Goal: Task Accomplishment & Management: Use online tool/utility

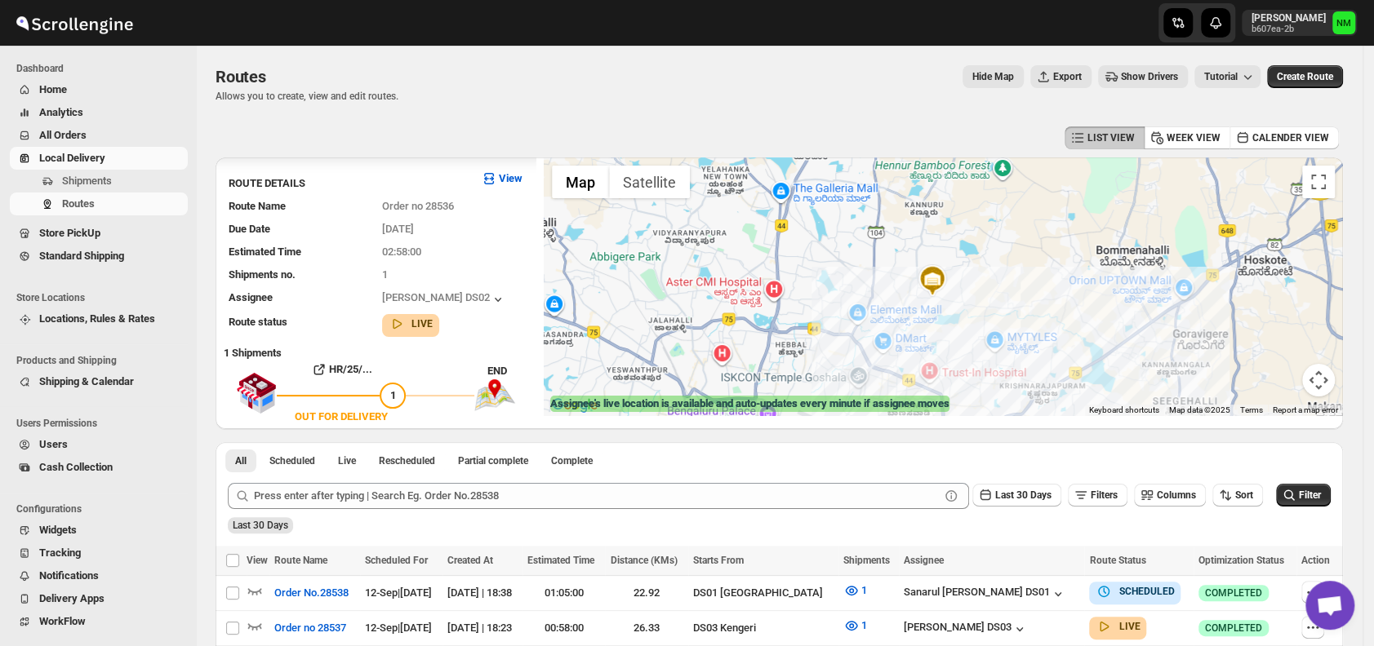
scroll to position [2, 0]
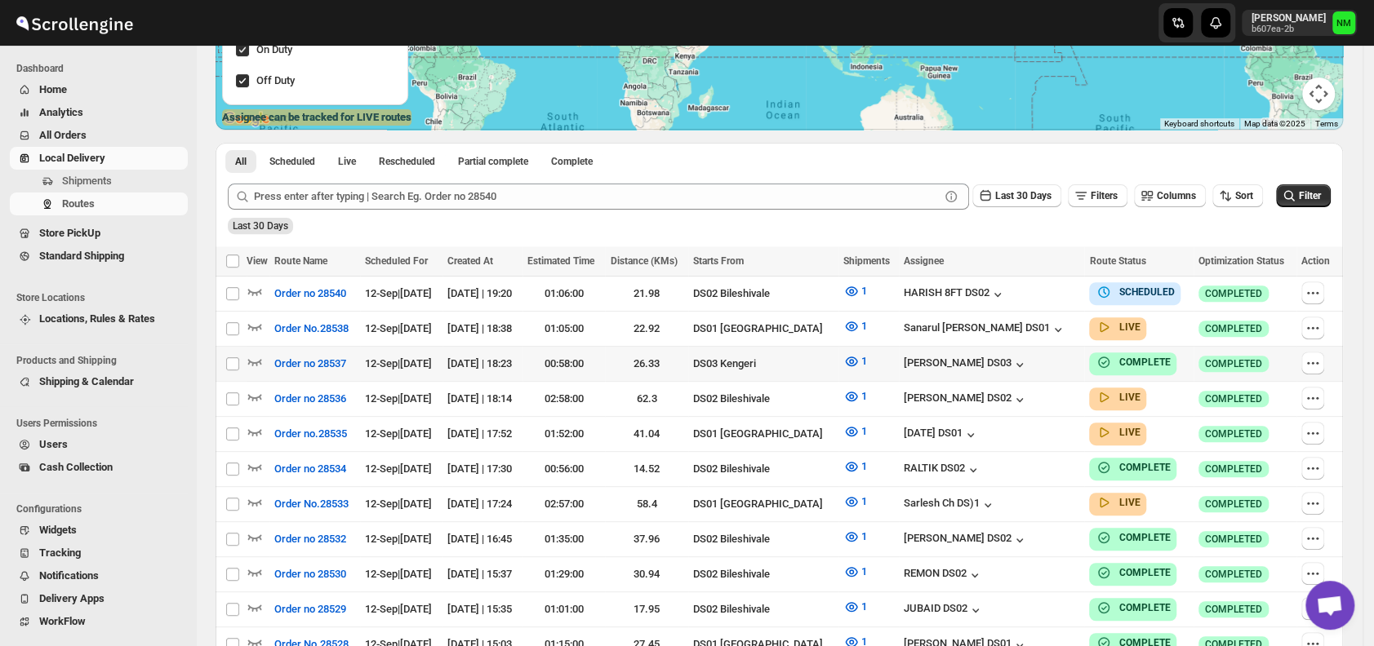
scroll to position [287, 0]
click at [249, 429] on icon "button" at bounding box center [255, 432] width 14 height 7
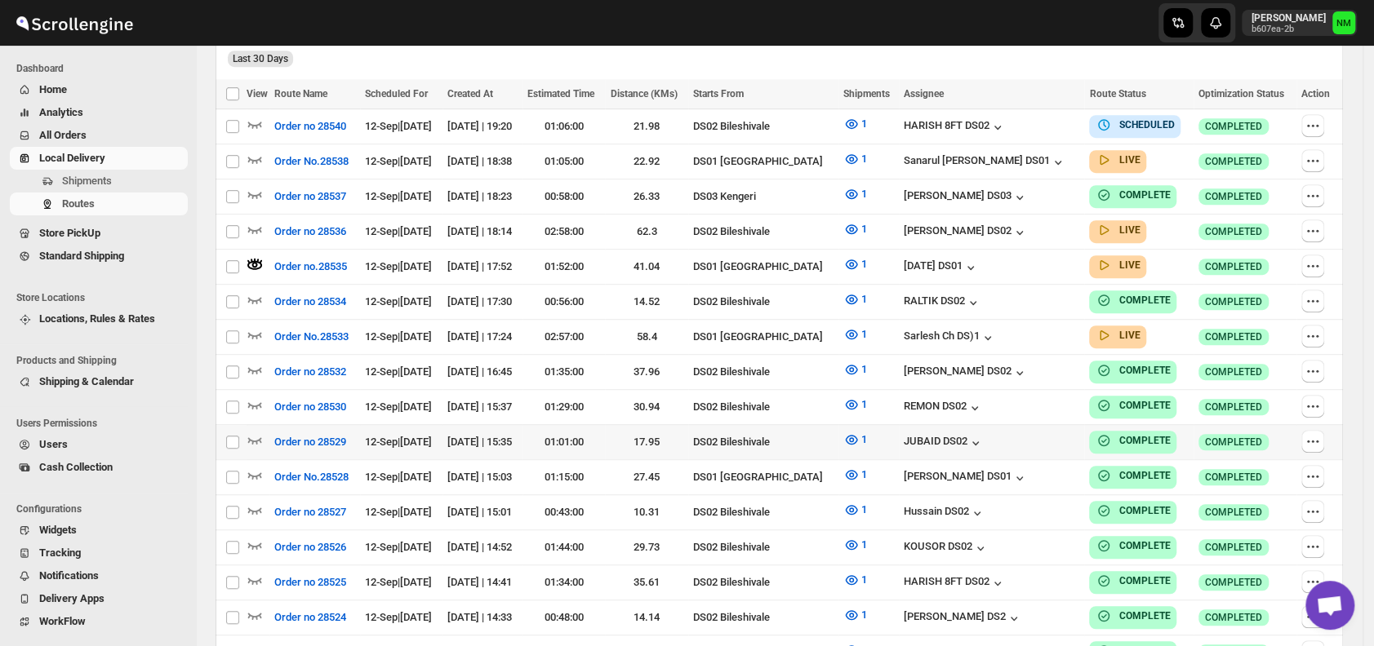
scroll to position [468, 0]
click at [248, 330] on icon "button" at bounding box center [254, 334] width 16 height 16
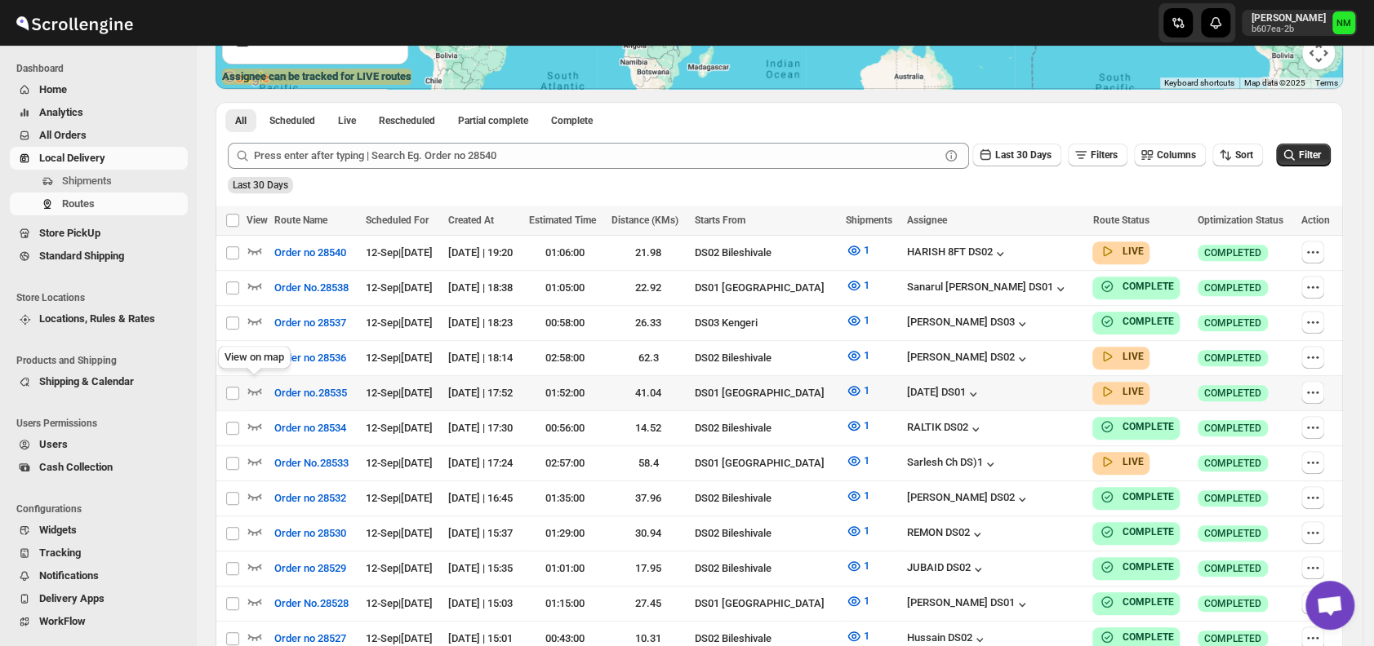
scroll to position [328, 0]
click at [251, 382] on icon "button" at bounding box center [254, 390] width 16 height 16
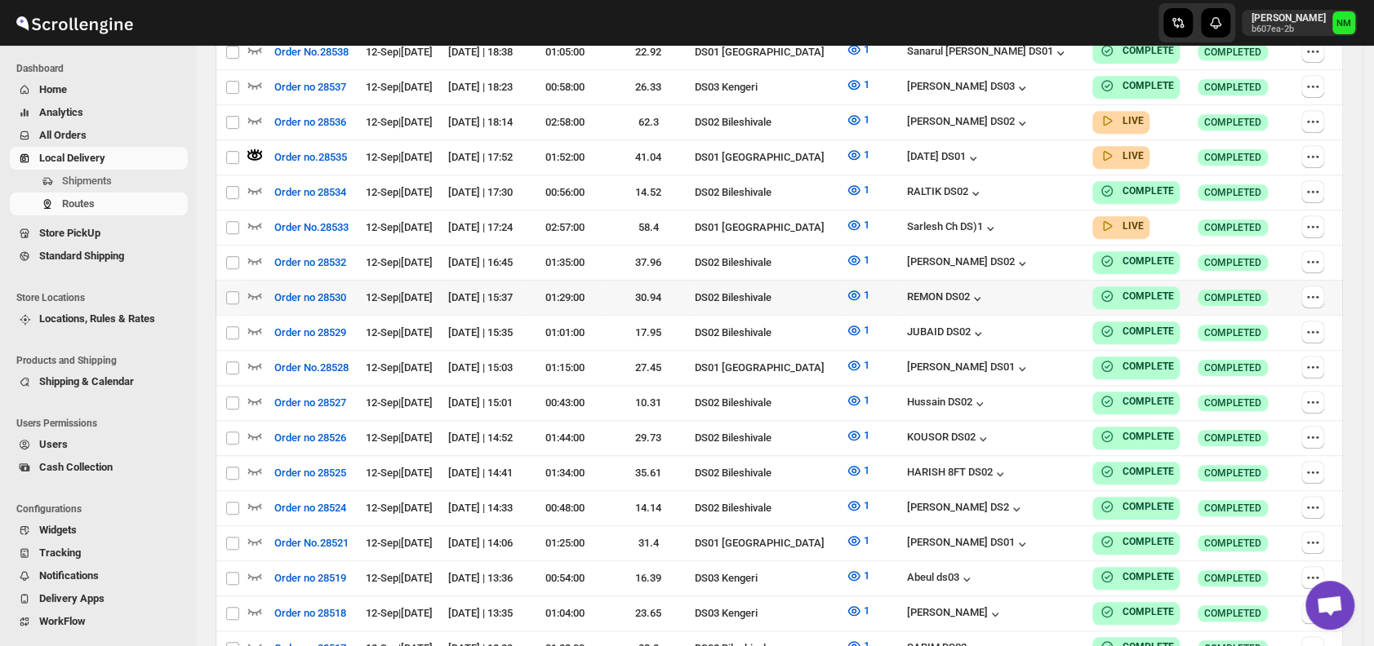
scroll to position [442, 0]
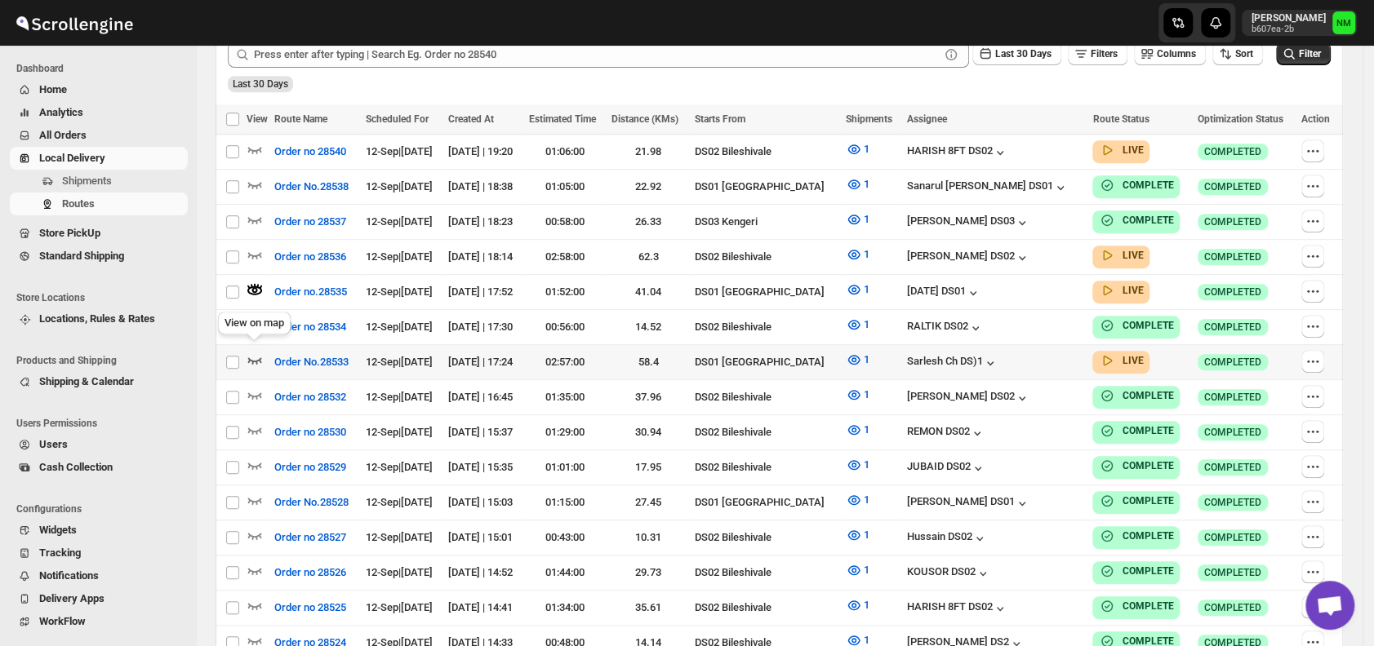
click at [261, 353] on icon "button" at bounding box center [254, 360] width 16 height 16
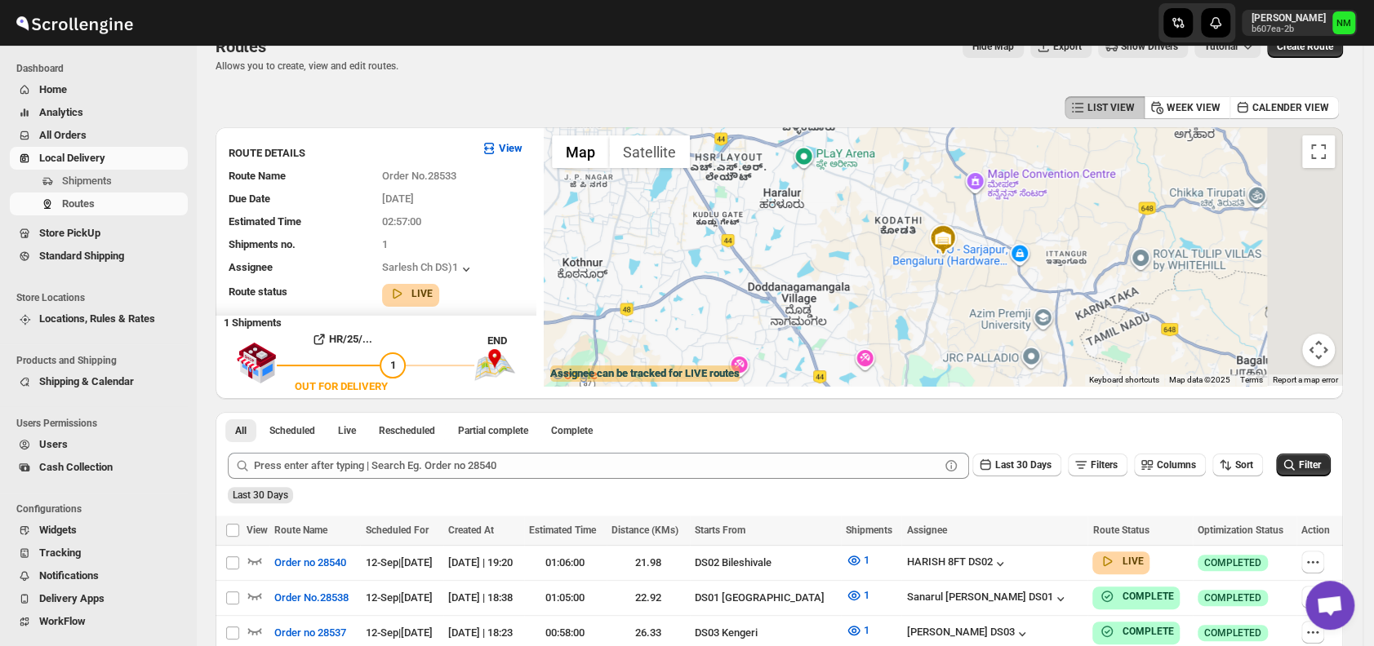
scroll to position [0, 0]
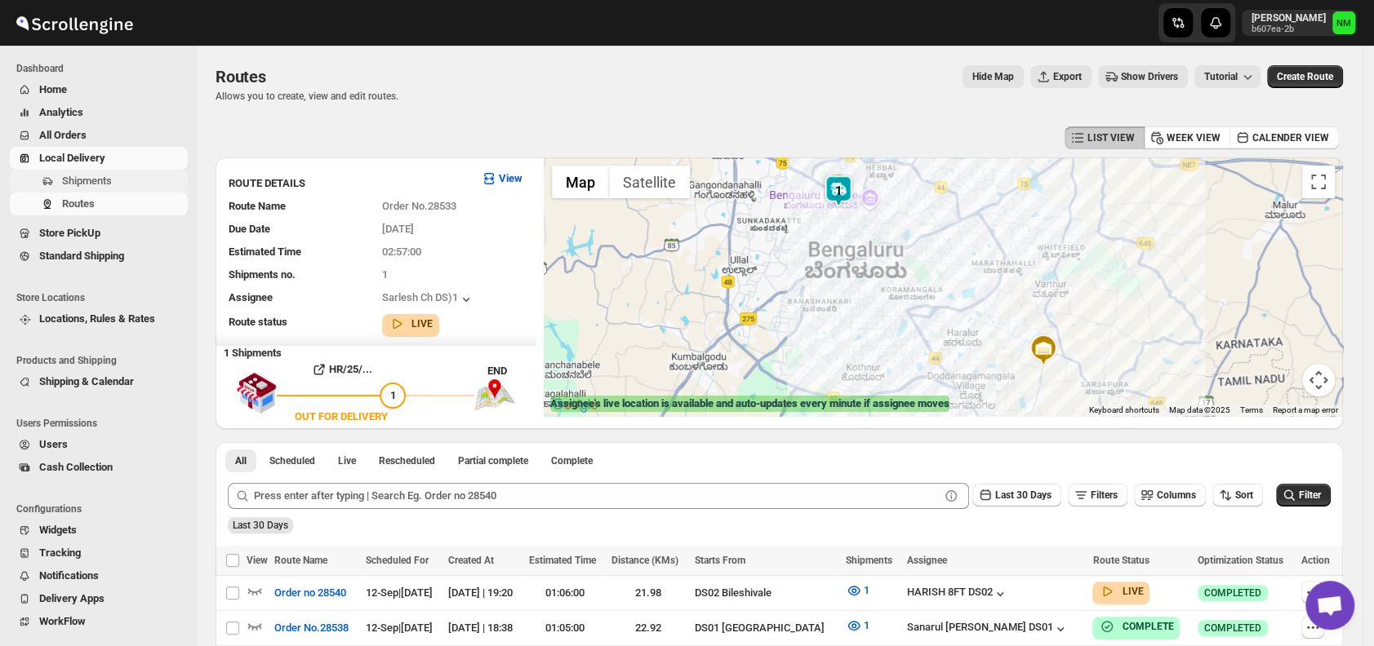
click at [101, 175] on span "Shipments" at bounding box center [87, 181] width 50 height 12
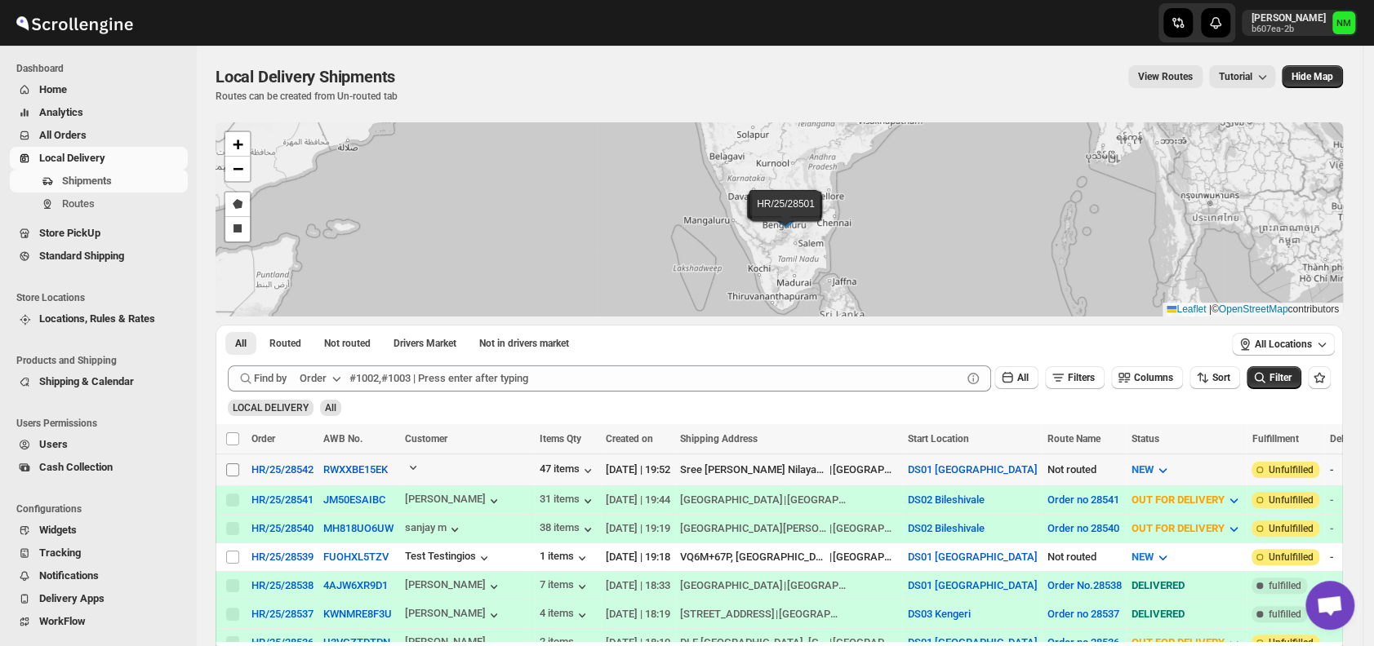
click at [234, 464] on input "Select shipment" at bounding box center [232, 470] width 13 height 13
checkbox input "true"
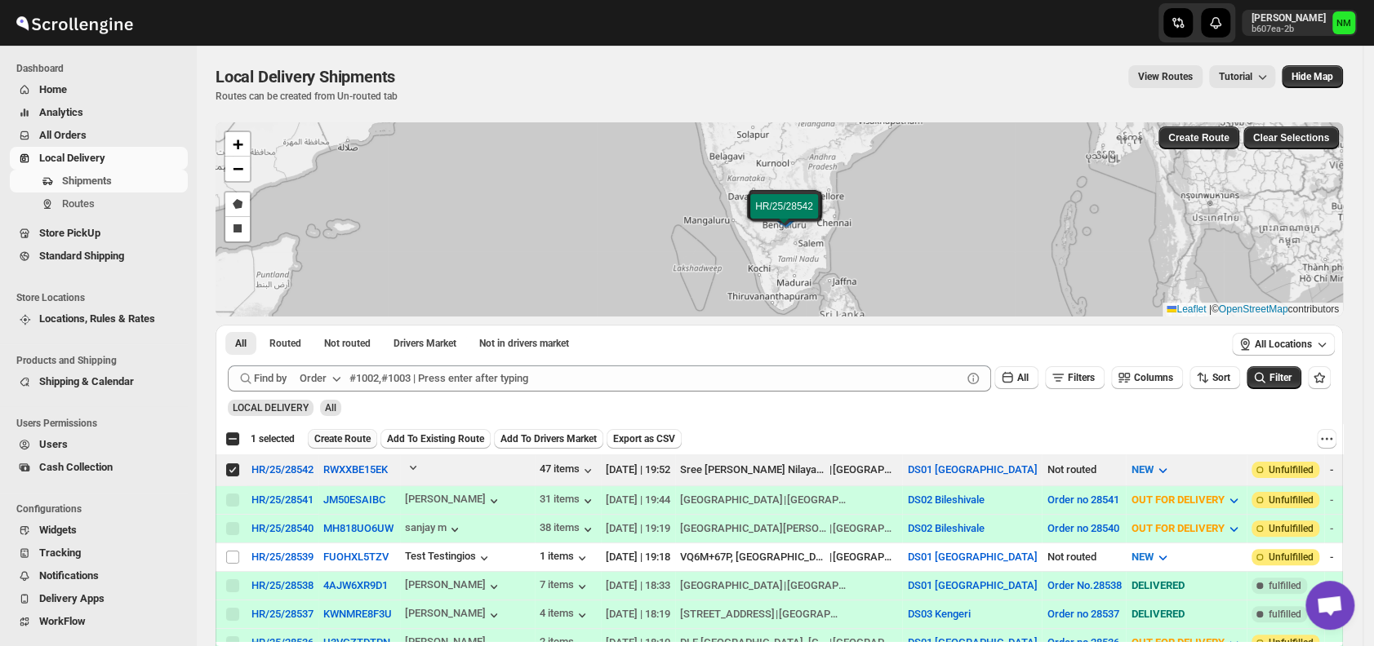
click at [340, 441] on span "Create Route" at bounding box center [342, 439] width 56 height 13
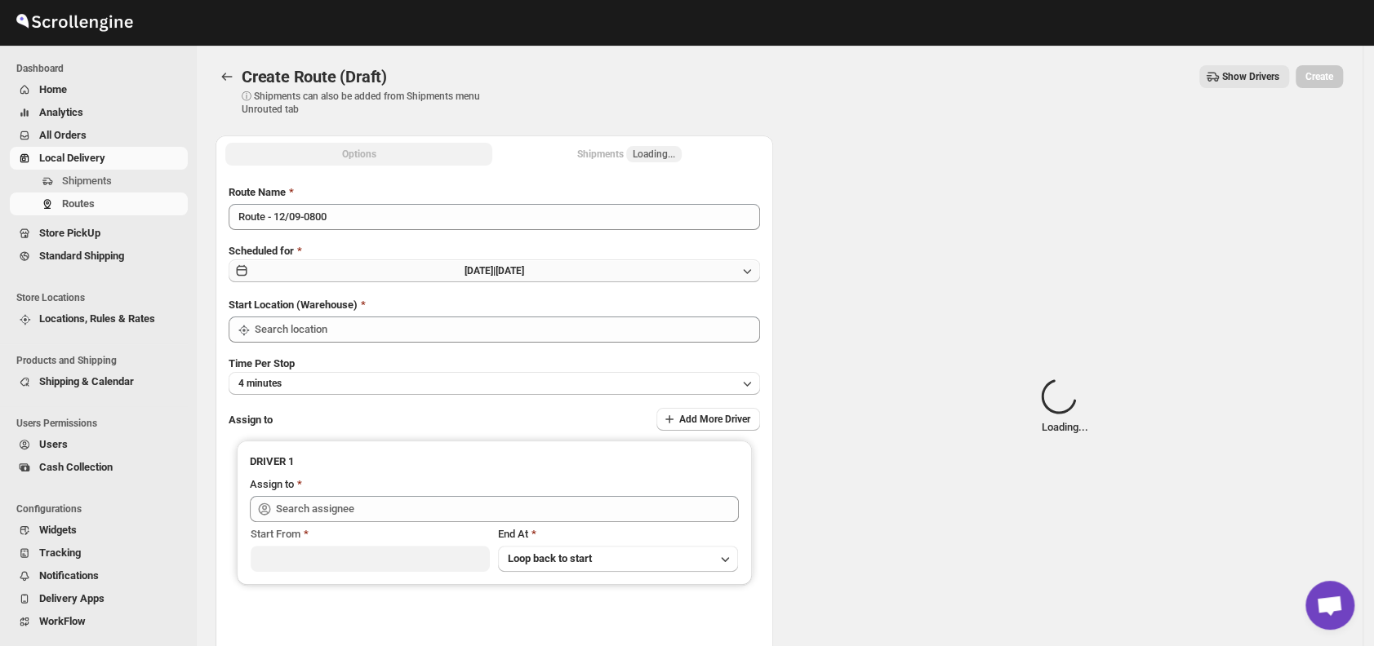
type input "DS01 [GEOGRAPHIC_DATA]"
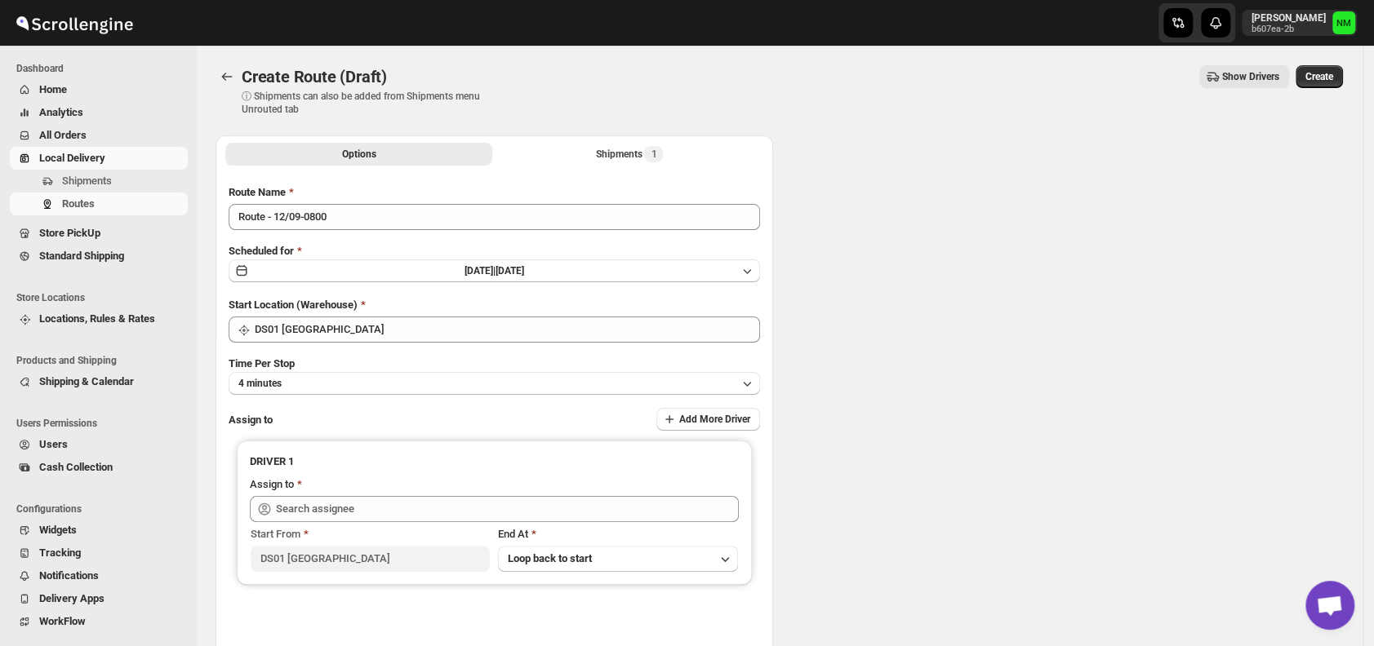
type input "DS01 [GEOGRAPHIC_DATA]"
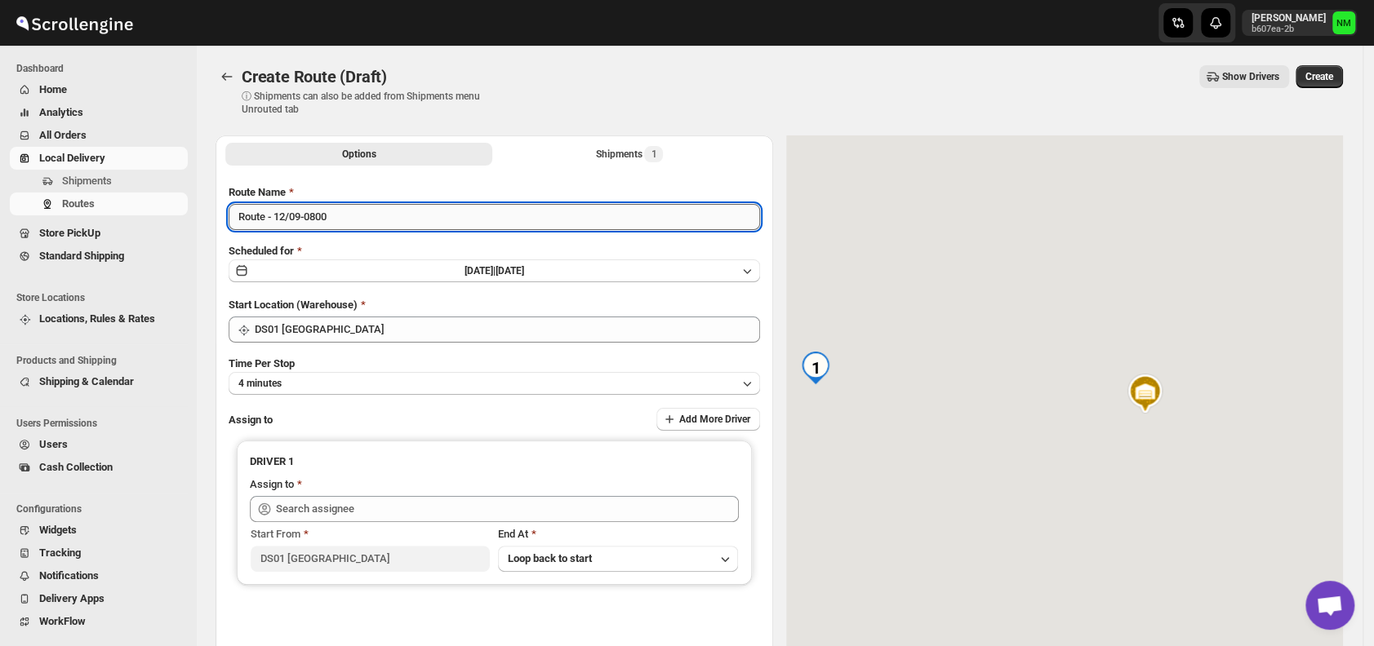
click at [365, 216] on input "Route - 12/09-0800" at bounding box center [494, 217] width 531 height 26
type input "R"
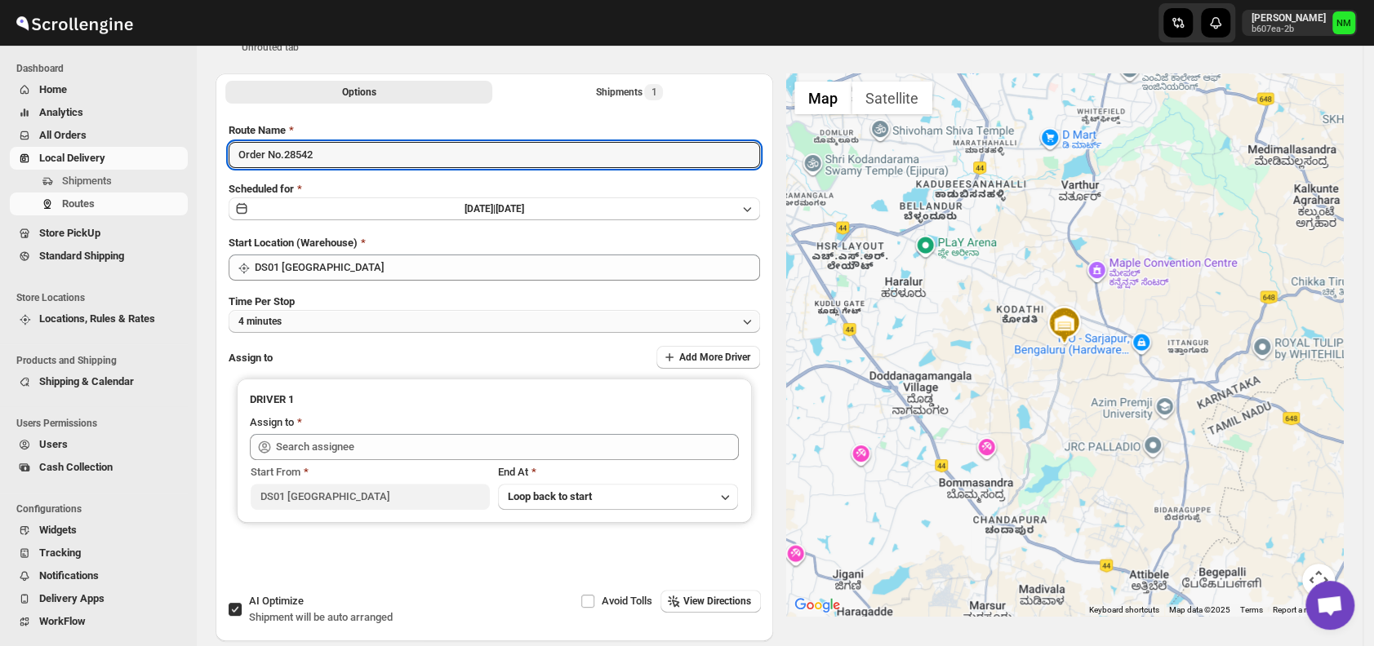
scroll to position [63, 0]
type input "Order No.28542"
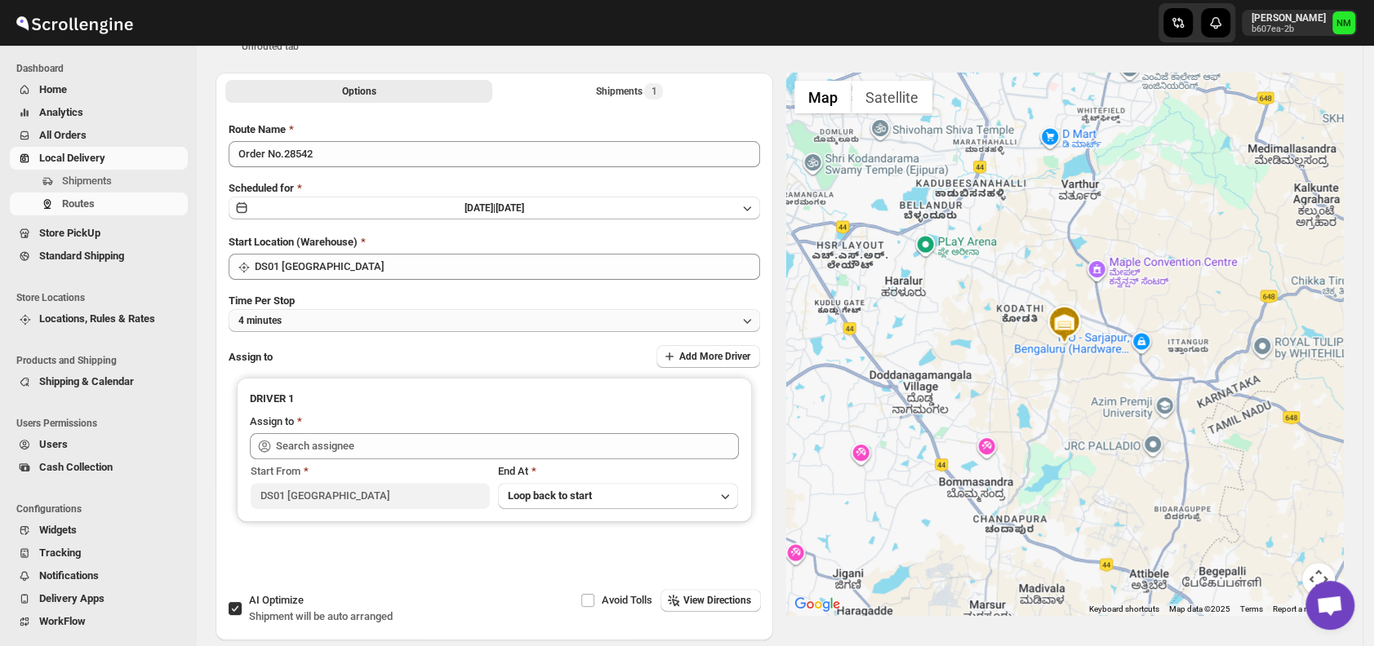
click at [333, 320] on button "4 minutes" at bounding box center [494, 320] width 531 height 23
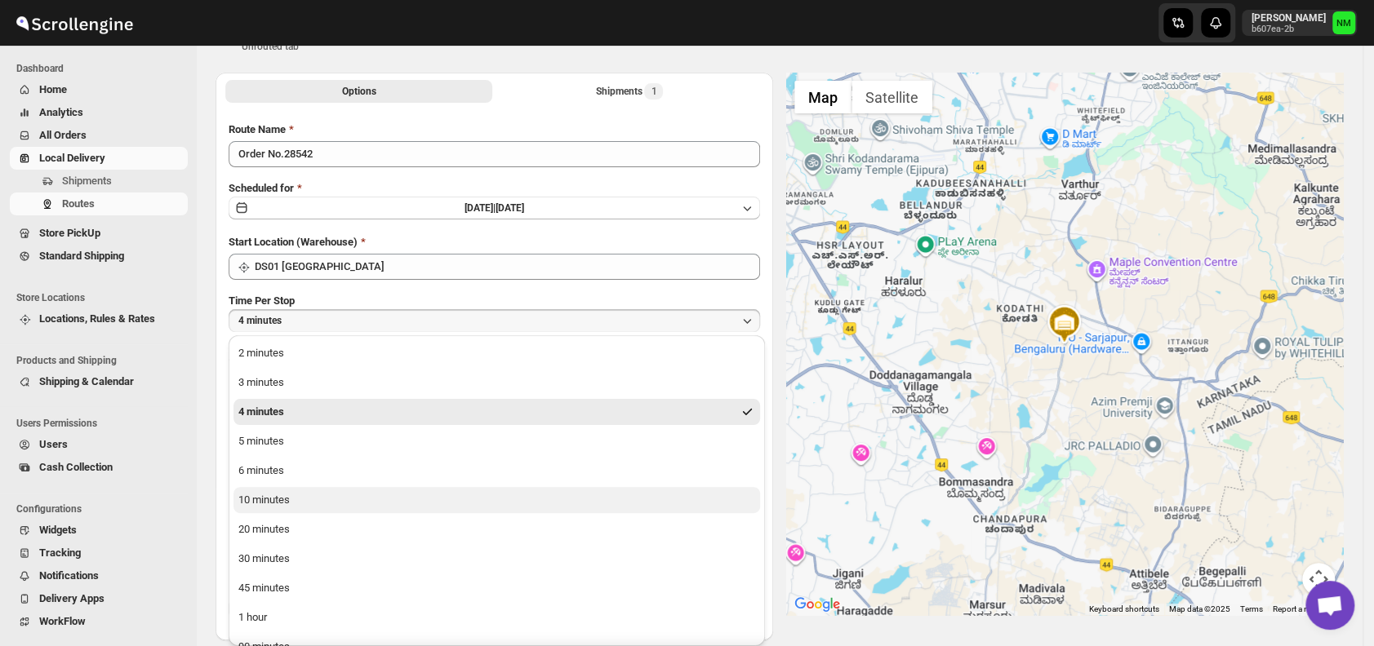
click at [302, 499] on button "10 minutes" at bounding box center [496, 500] width 526 height 26
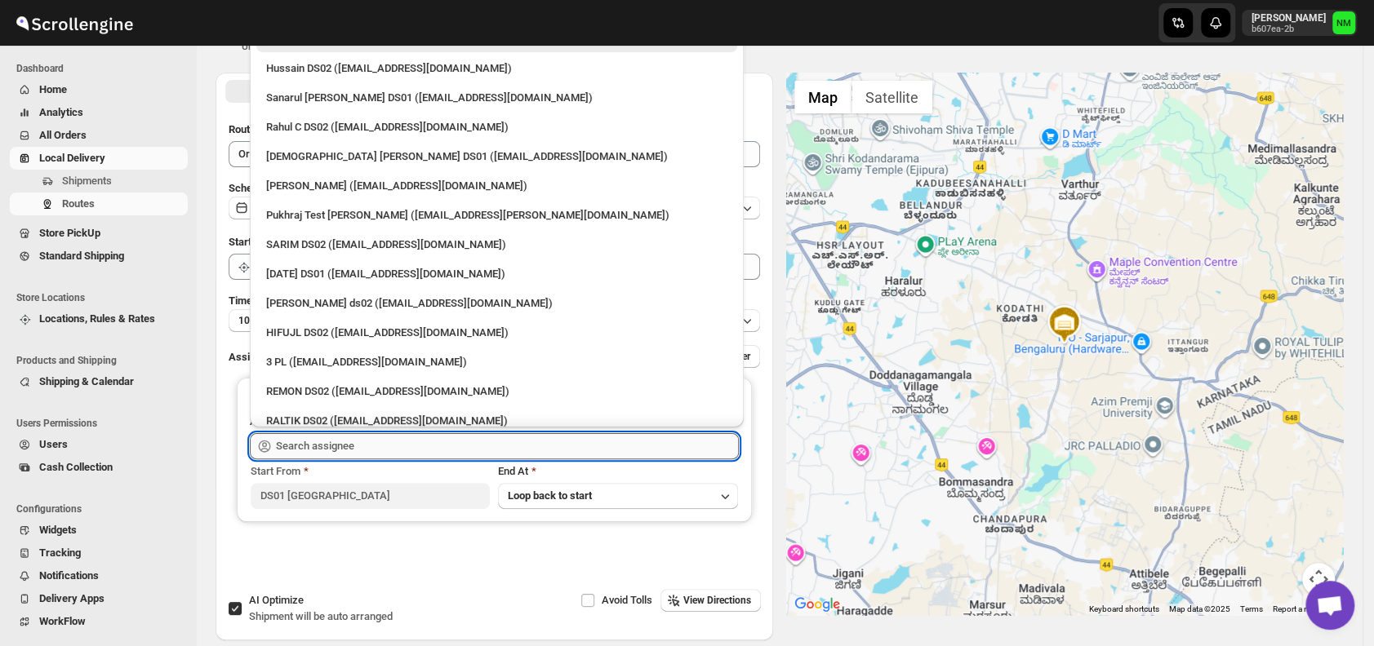
click at [369, 439] on input "text" at bounding box center [507, 446] width 463 height 26
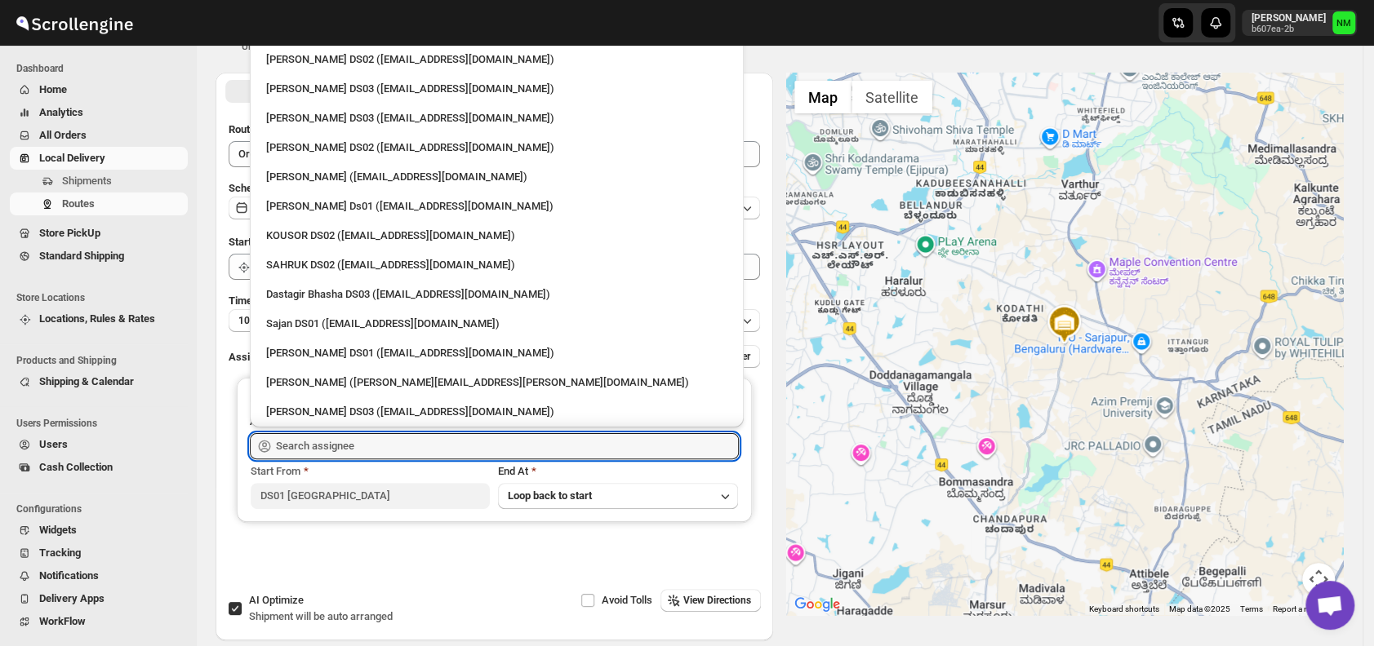
scroll to position [752, 0]
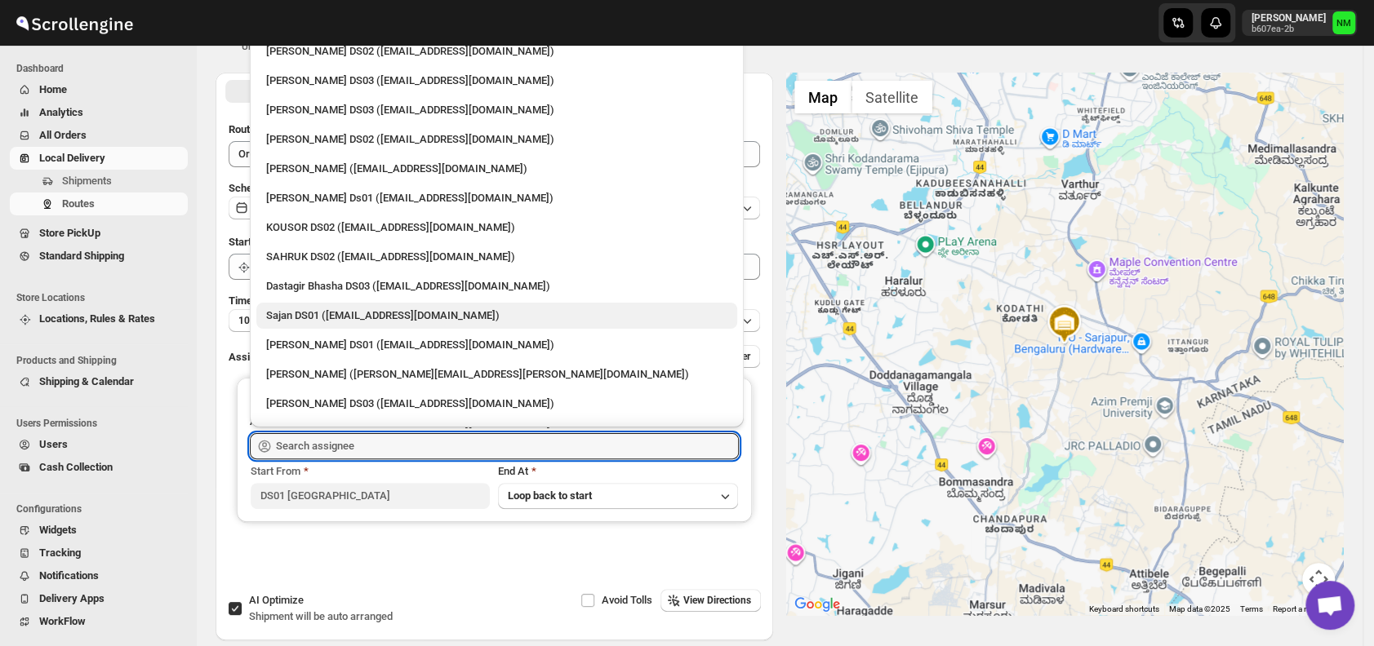
click at [337, 319] on div "Sajan DS01 (lofadat883@coderdir.com)" at bounding box center [496, 316] width 461 height 16
type input "Sajan DS01 (lofadat883@coderdir.com)"
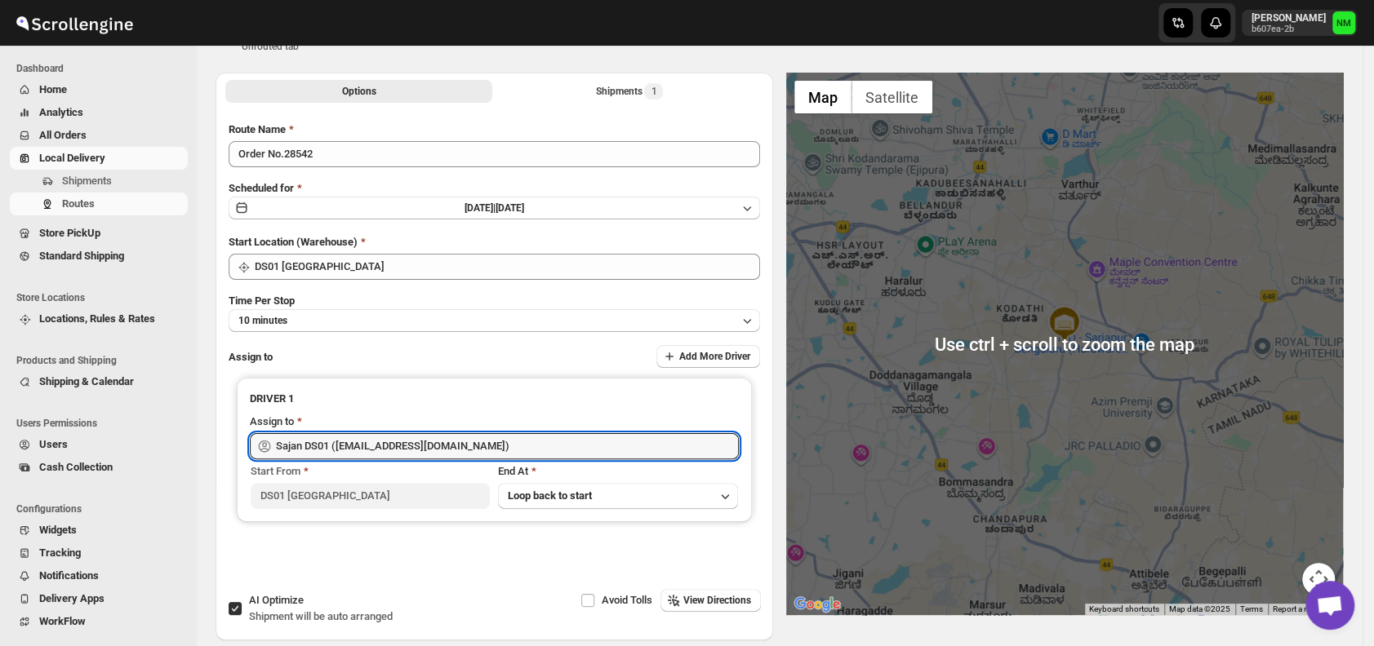
scroll to position [0, 0]
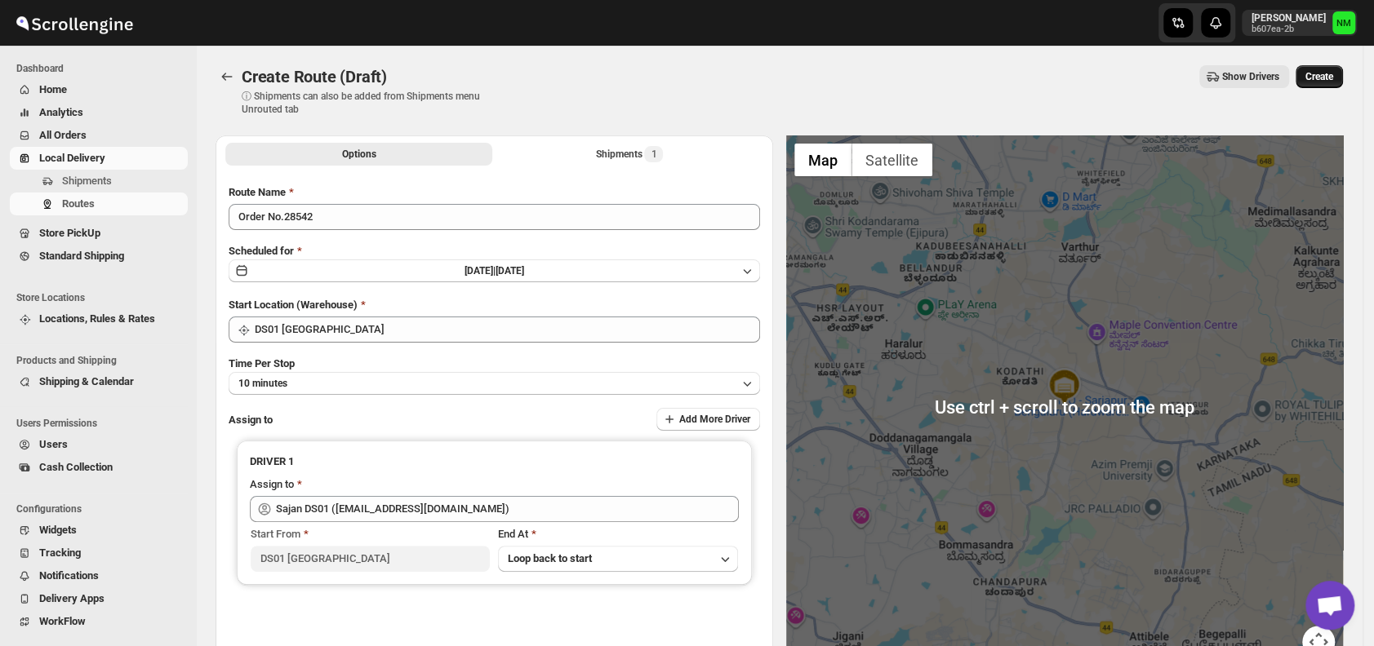
click at [1322, 78] on span "Create" at bounding box center [1319, 76] width 28 height 13
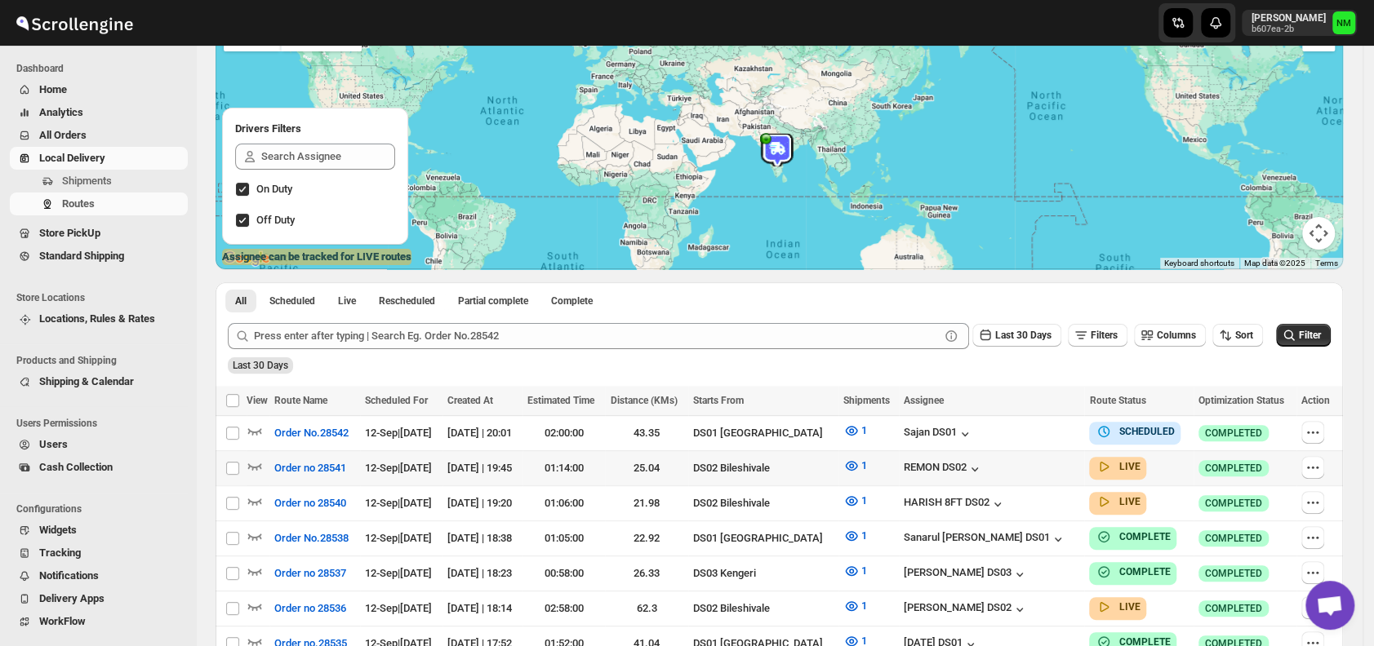
scroll to position [148, 0]
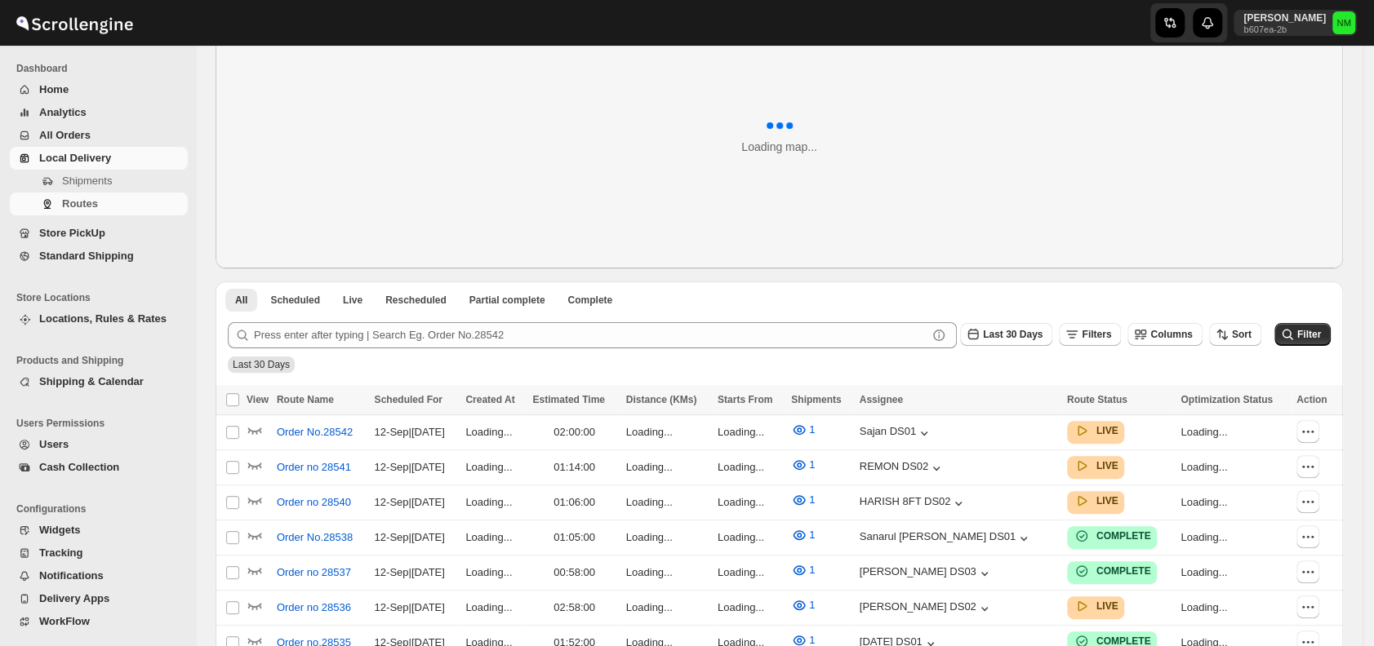
scroll to position [84, 0]
